Goal: Transaction & Acquisition: Book appointment/travel/reservation

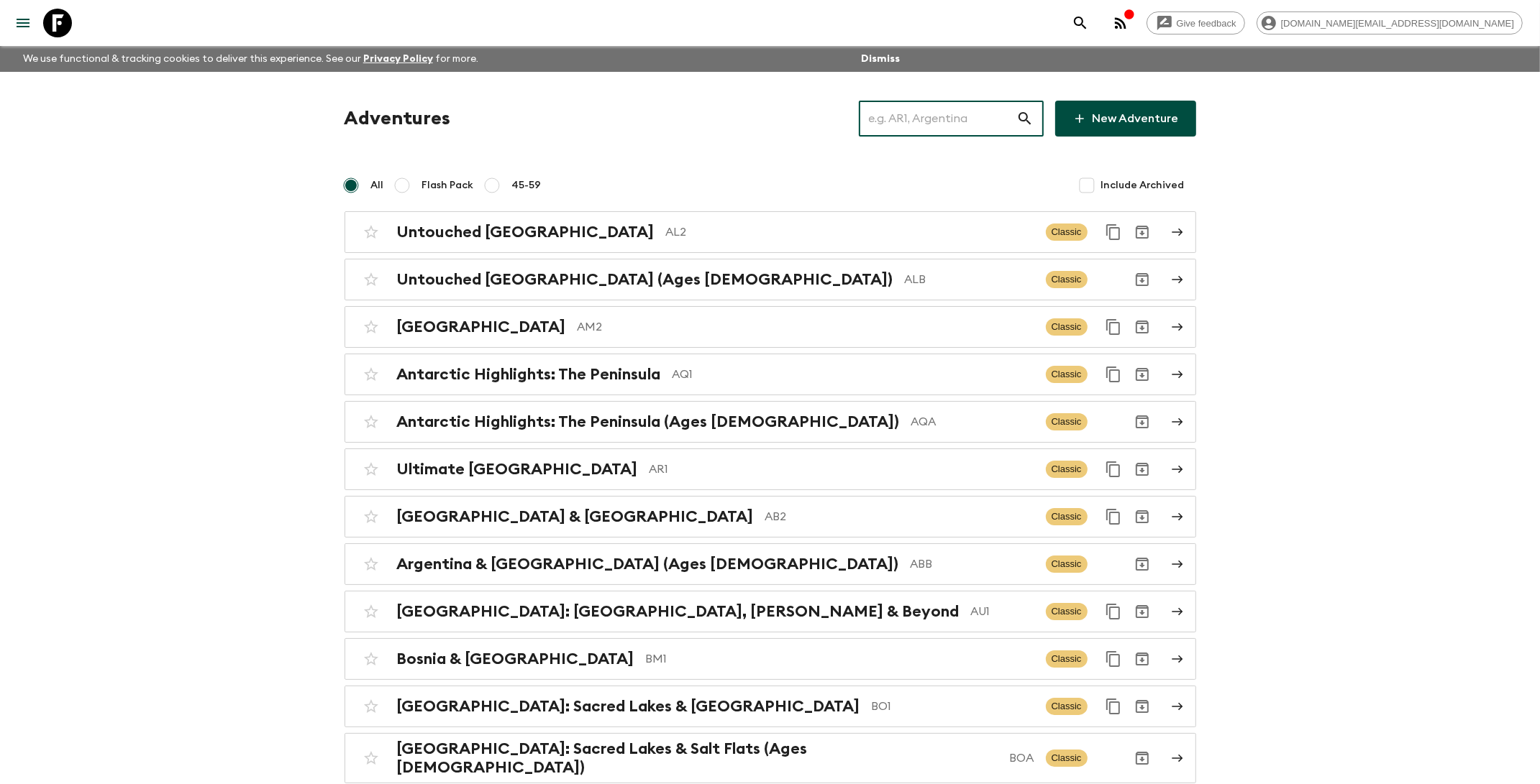
click at [956, 116] on input "text" at bounding box center [937, 119] width 157 height 41
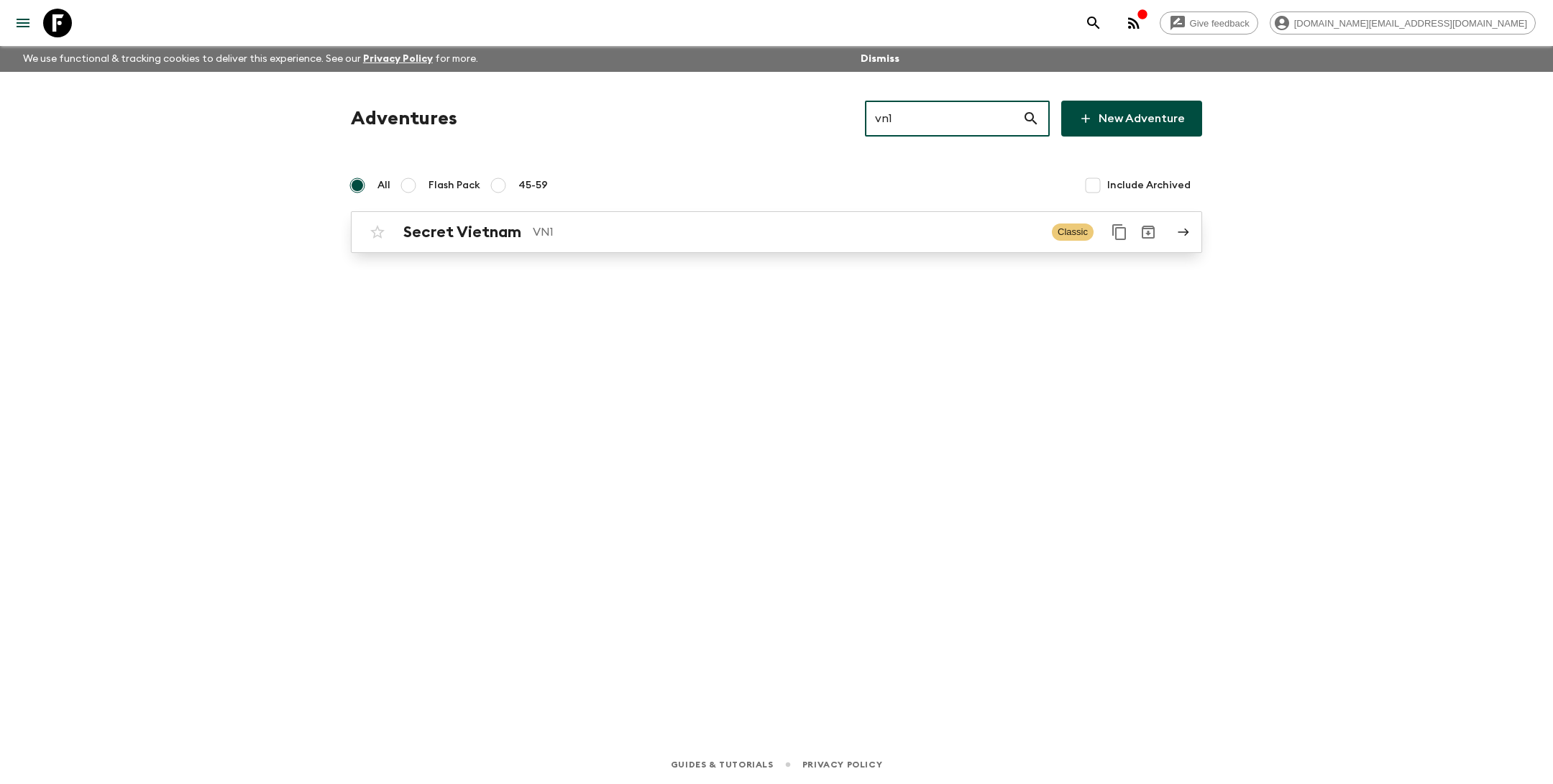
type input "vn1"
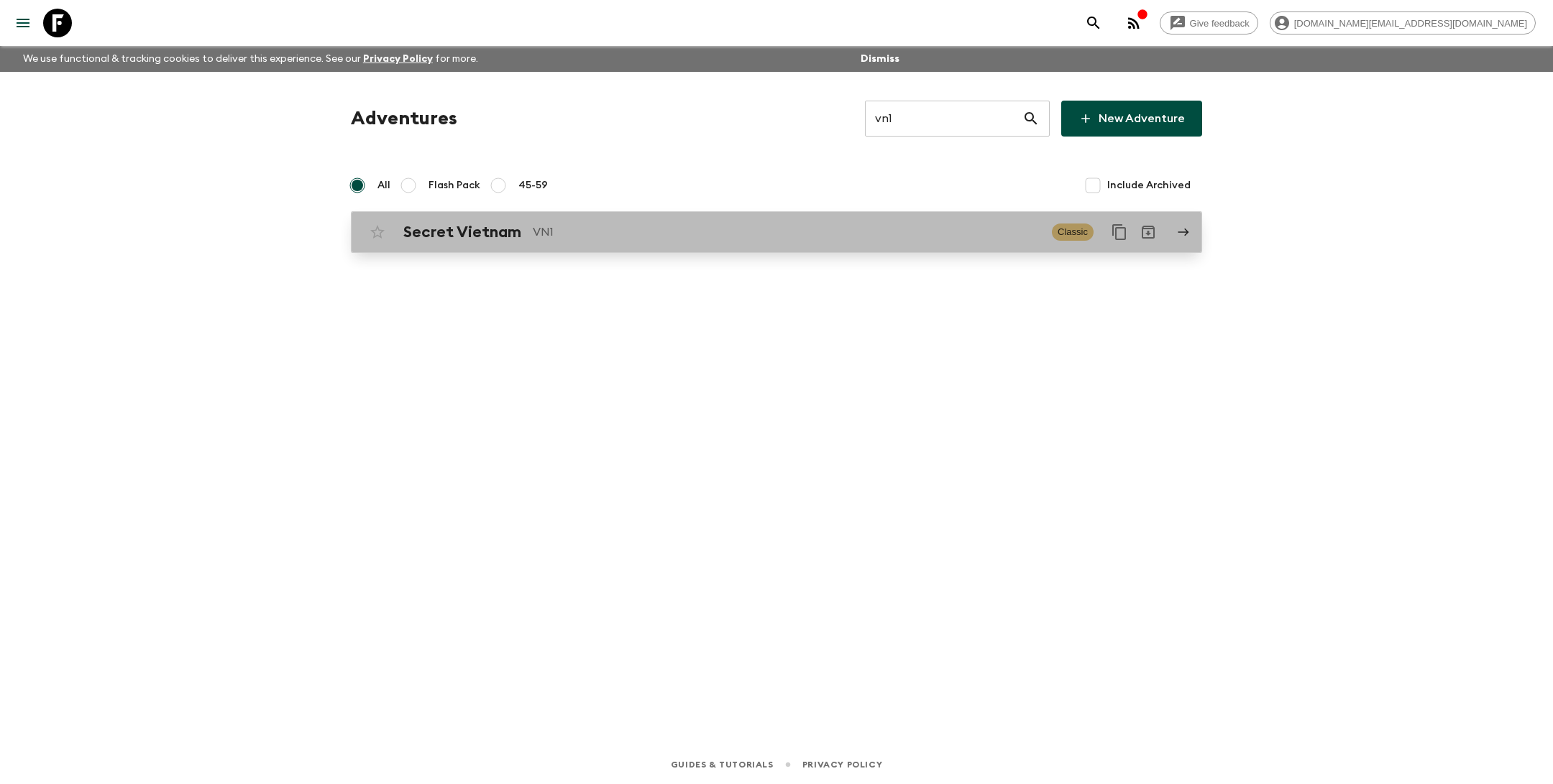
click at [831, 238] on p "VN1" at bounding box center [786, 232] width 507 height 17
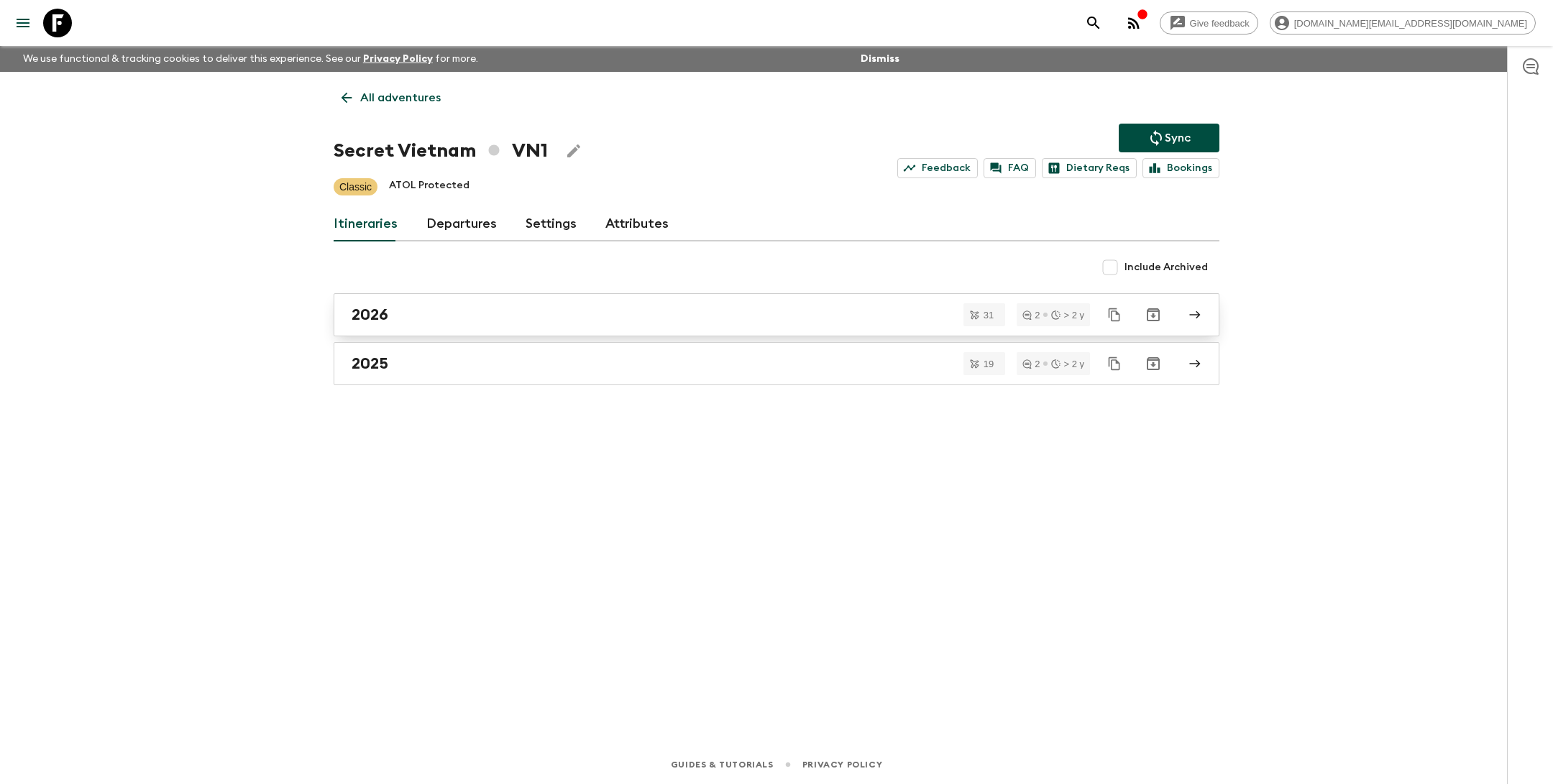
click at [588, 302] on link "2026" at bounding box center [776, 314] width 885 height 43
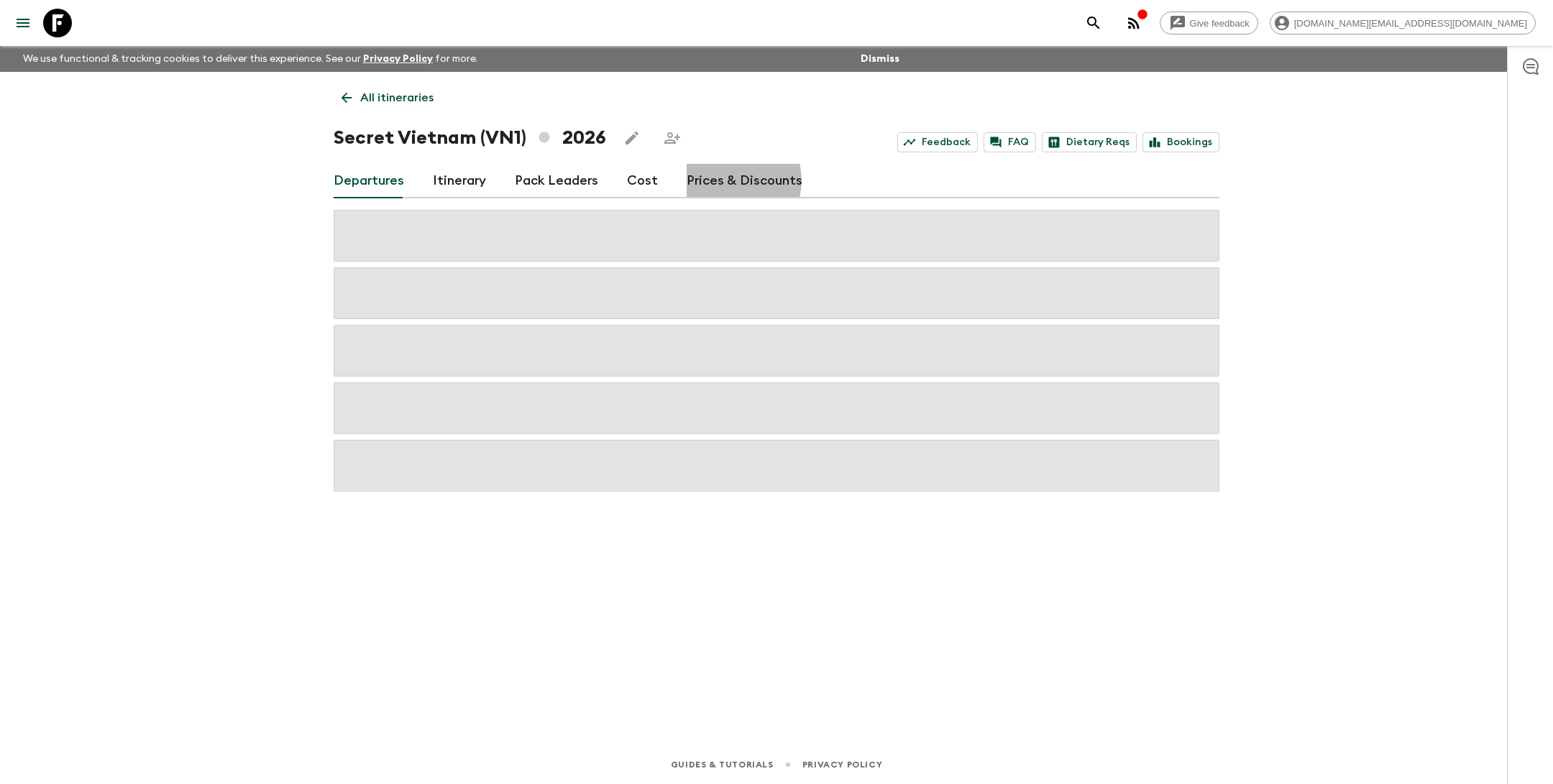
click at [727, 180] on link "Prices & Discounts" at bounding box center [745, 181] width 116 height 35
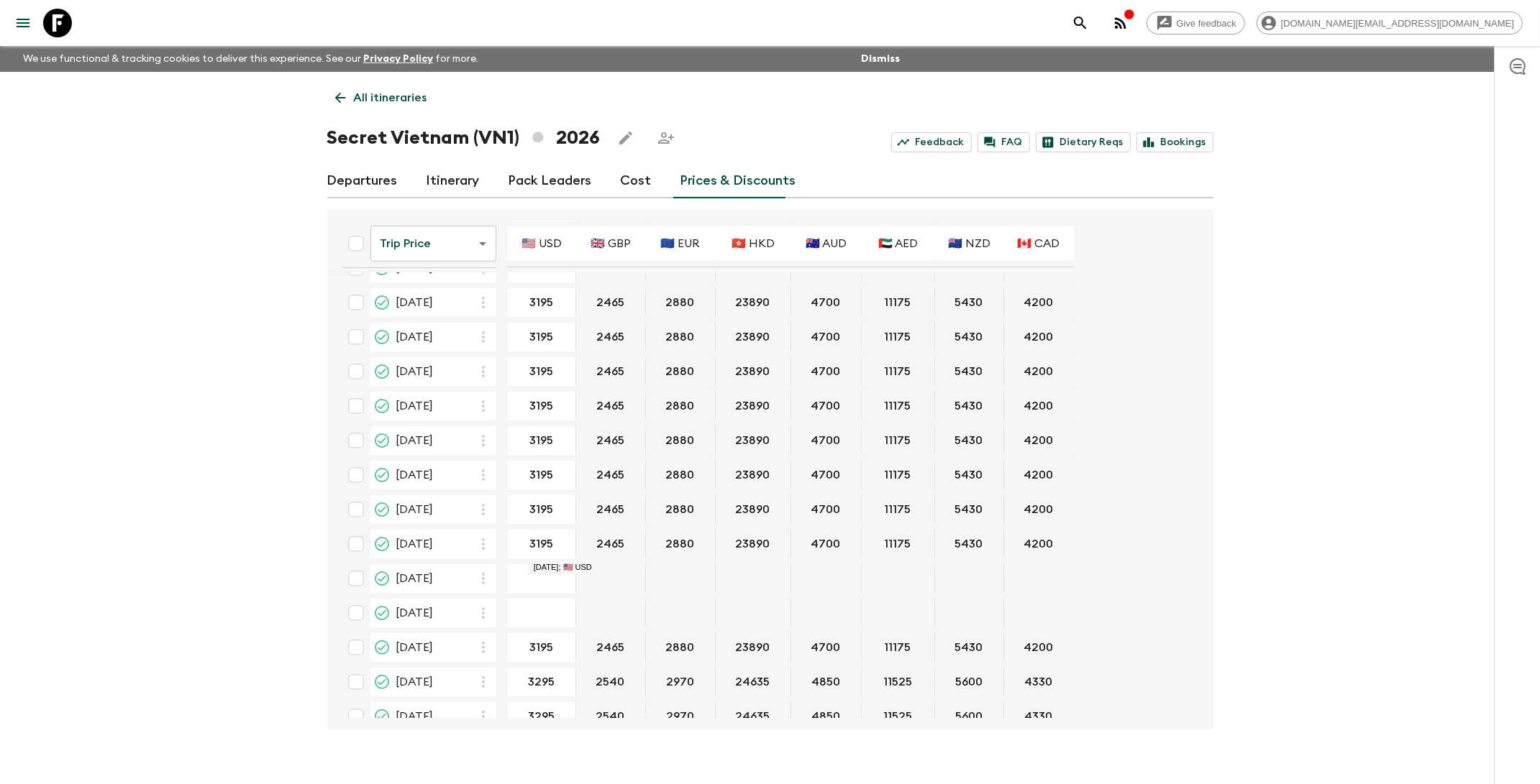
scroll to position [371, 0]
